Goal: Task Accomplishment & Management: Use online tool/utility

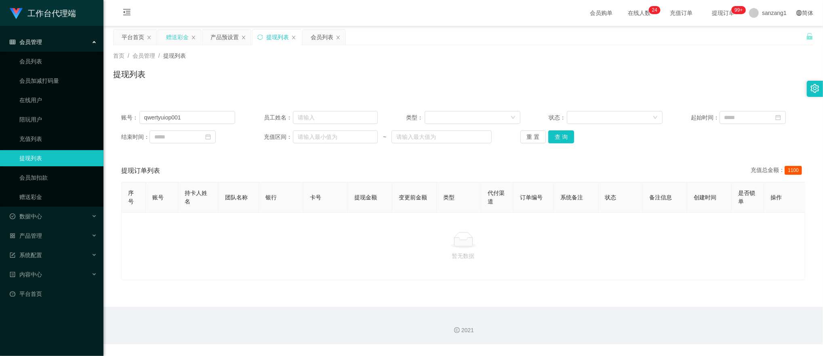
click at [180, 36] on div "赠送彩金" at bounding box center [177, 36] width 23 height 15
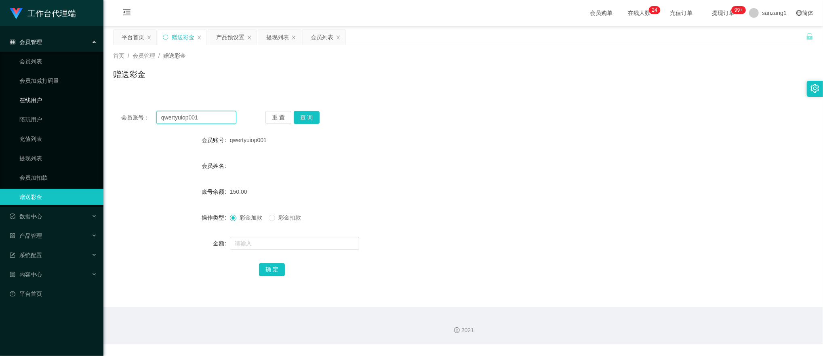
drag, startPoint x: 210, startPoint y: 120, endPoint x: 246, endPoint y: 115, distance: 36.0
click at [89, 106] on section "工作台代理端 会员管理 会员列表 会员加减打码量 在线用户 陪玩用户 充值列表 提现列表 会员加扣款 赠送彩金 数据中心 员工统计 团队统计 产品管理 注单管…" at bounding box center [411, 172] width 823 height 345
paste input "88023937"
type input "88023937"
click at [304, 117] on button "查 询" at bounding box center [307, 117] width 26 height 13
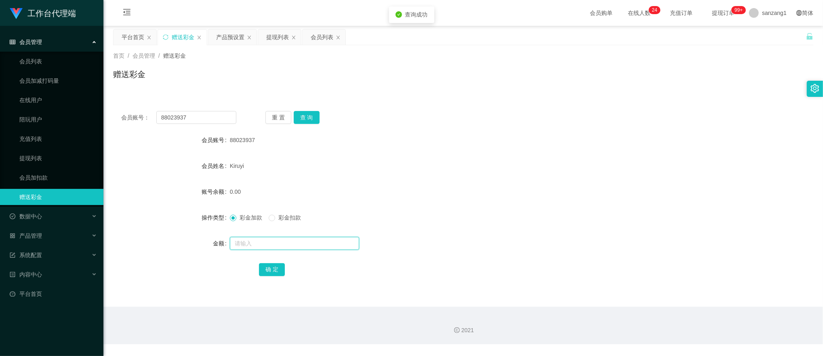
click at [245, 244] on input "text" at bounding box center [294, 243] width 129 height 13
type input "300"
click at [270, 265] on button "确 定" at bounding box center [272, 269] width 26 height 13
drag, startPoint x: 190, startPoint y: 116, endPoint x: 119, endPoint y: 104, distance: 72.1
click at [119, 104] on div "会员账号： 88023937 重 置 查 询 会员账号 88023937 会员姓名 [PERSON_NAME] 账号余额 300.00 操作类型 彩金加款 彩…" at bounding box center [463, 199] width 700 height 192
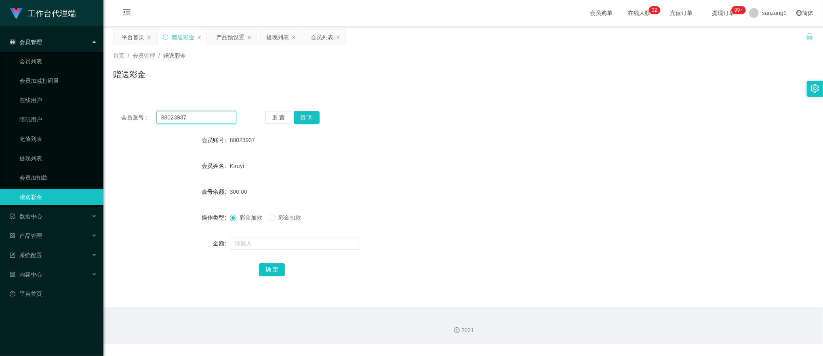
paste input "169144682"
type input "169144682"
click at [312, 122] on button "查 询" at bounding box center [307, 117] width 26 height 13
click at [238, 246] on input "text" at bounding box center [294, 243] width 129 height 13
type input "100"
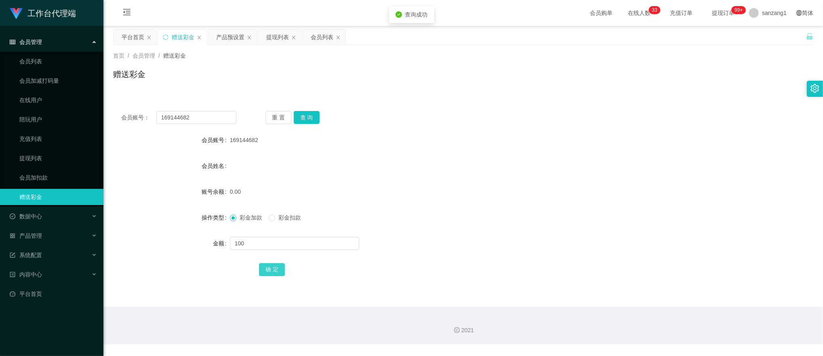
click at [270, 268] on button "确 定" at bounding box center [272, 269] width 26 height 13
click at [225, 34] on div "产品预设置" at bounding box center [230, 36] width 28 height 15
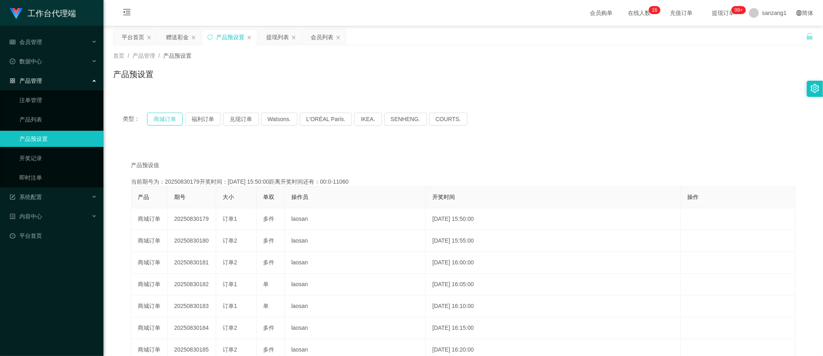
click at [172, 117] on button "商城订单" at bounding box center [165, 119] width 36 height 13
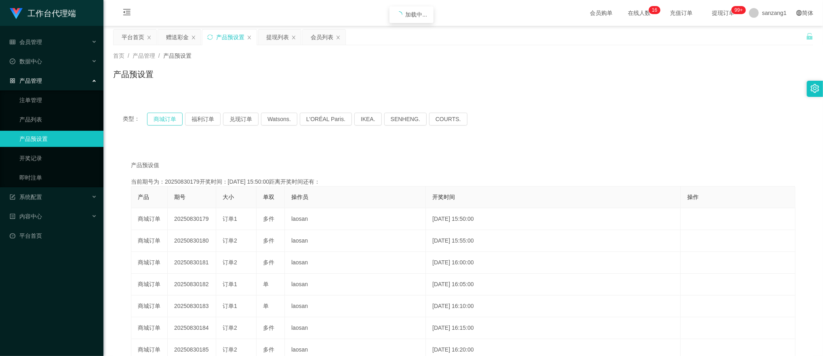
click at [172, 117] on button "商城订单" at bounding box center [165, 119] width 36 height 13
drag, startPoint x: 172, startPoint y: 117, endPoint x: 165, endPoint y: 110, distance: 10.0
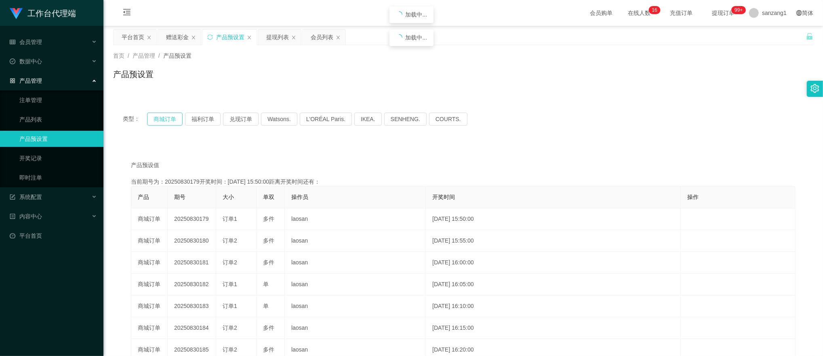
click at [170, 114] on button "商城订单" at bounding box center [165, 119] width 36 height 13
click at [165, 109] on div "类型： 商城订单 福利订单 兑现订单 Watsons. L'ORÉAL Paris. IKEA. [GEOGRAPHIC_DATA]. COURTS." at bounding box center [463, 119] width 700 height 32
click at [178, 40] on div "赠送彩金" at bounding box center [177, 36] width 23 height 15
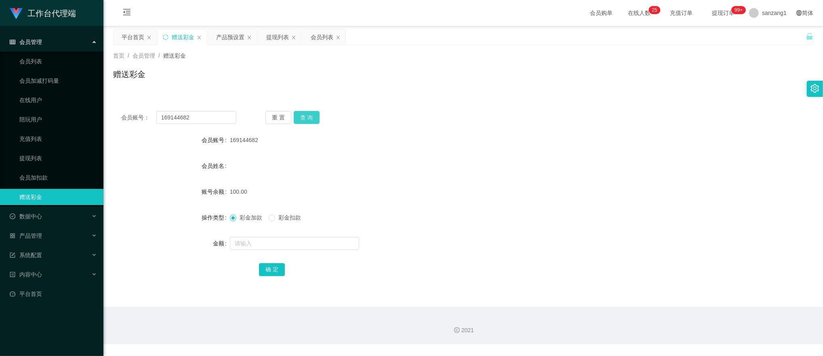
click at [302, 117] on button "查 询" at bounding box center [307, 117] width 26 height 13
click at [308, 118] on button "查 询" at bounding box center [307, 117] width 26 height 13
